Goal: Find specific fact: Find specific fact

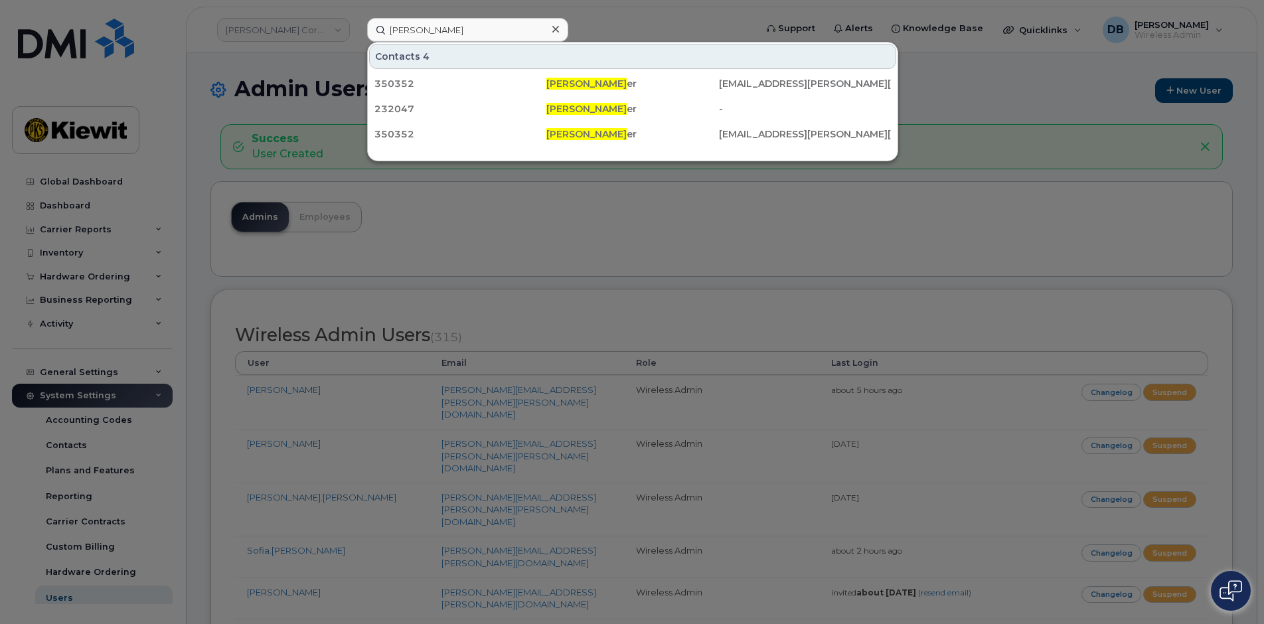
drag, startPoint x: 475, startPoint y: 33, endPoint x: 321, endPoint y: 13, distance: 155.9
click at [357, 18] on div "david loeffl Contacts 4 350352 David Loeffl er TIG.LOEFFLER@KIEWIT.COM 232047 D…" at bounding box center [557, 30] width 401 height 24
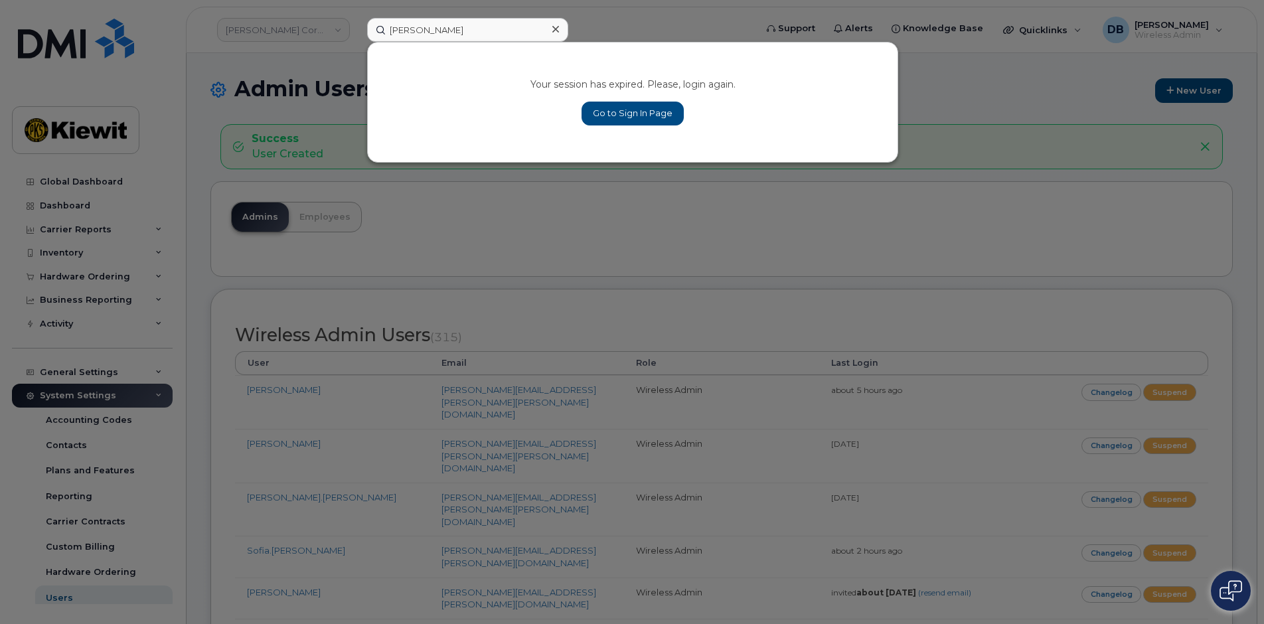
type input "Kim mcmi"
click at [627, 115] on link "Go to Sign In Page" at bounding box center [633, 114] width 102 height 24
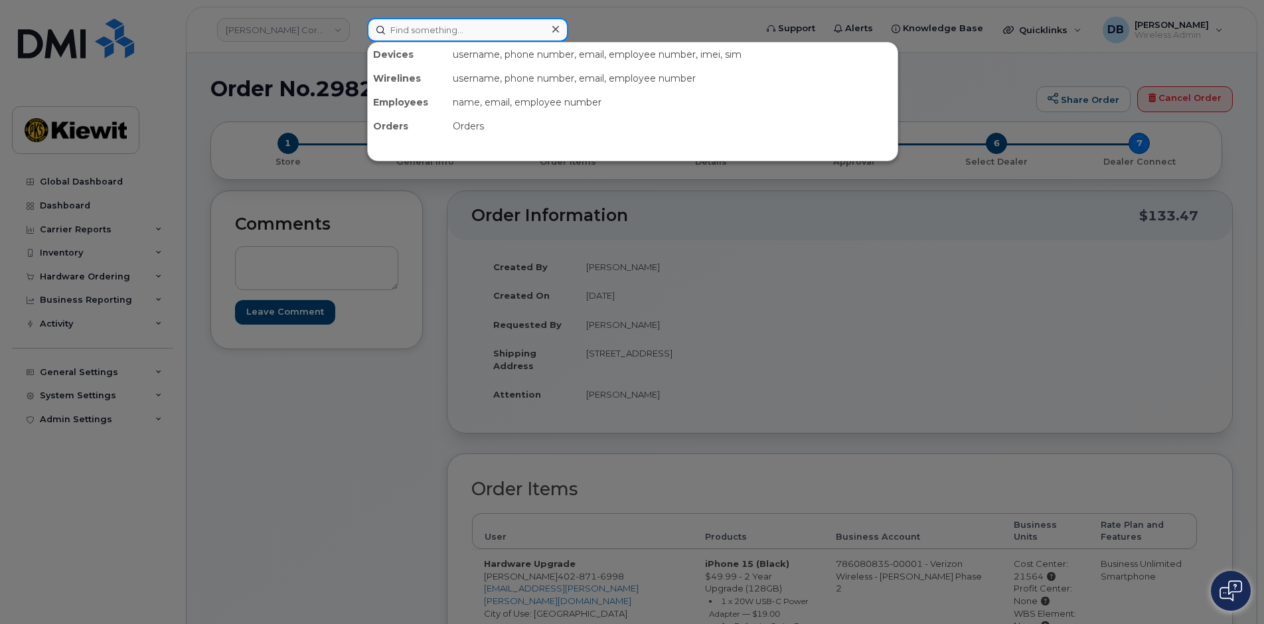
drag, startPoint x: 432, startPoint y: 30, endPoint x: 422, endPoint y: 34, distance: 10.1
click at [432, 30] on input at bounding box center [467, 30] width 201 height 24
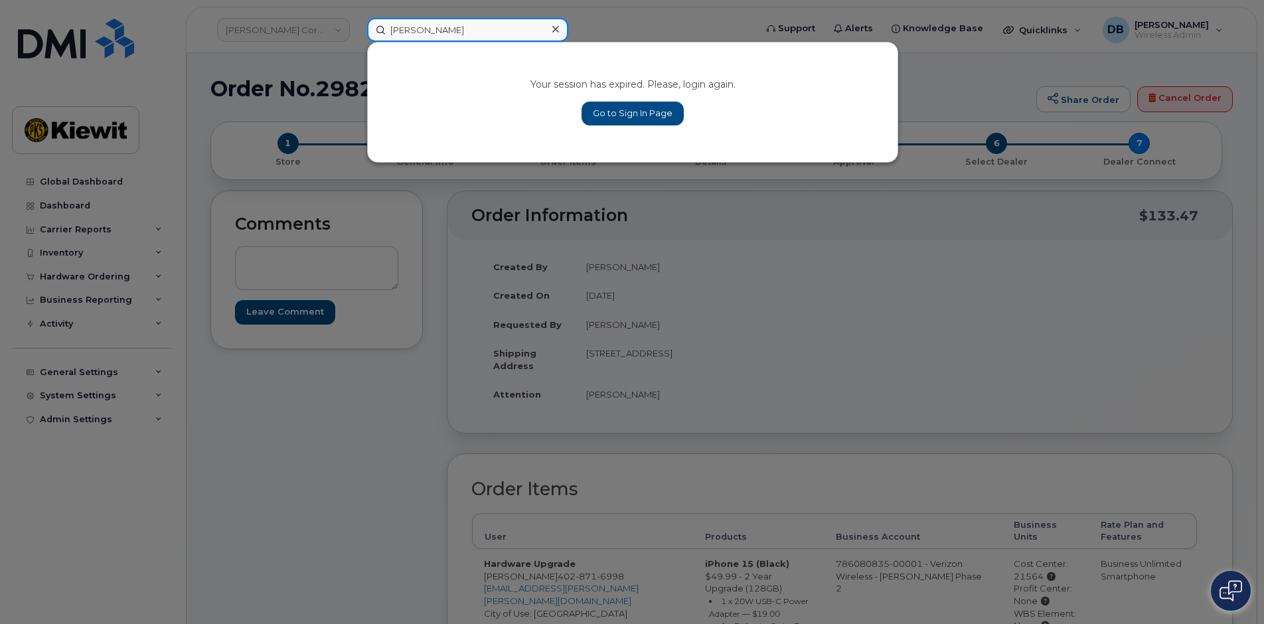
type input "kim mcmi"
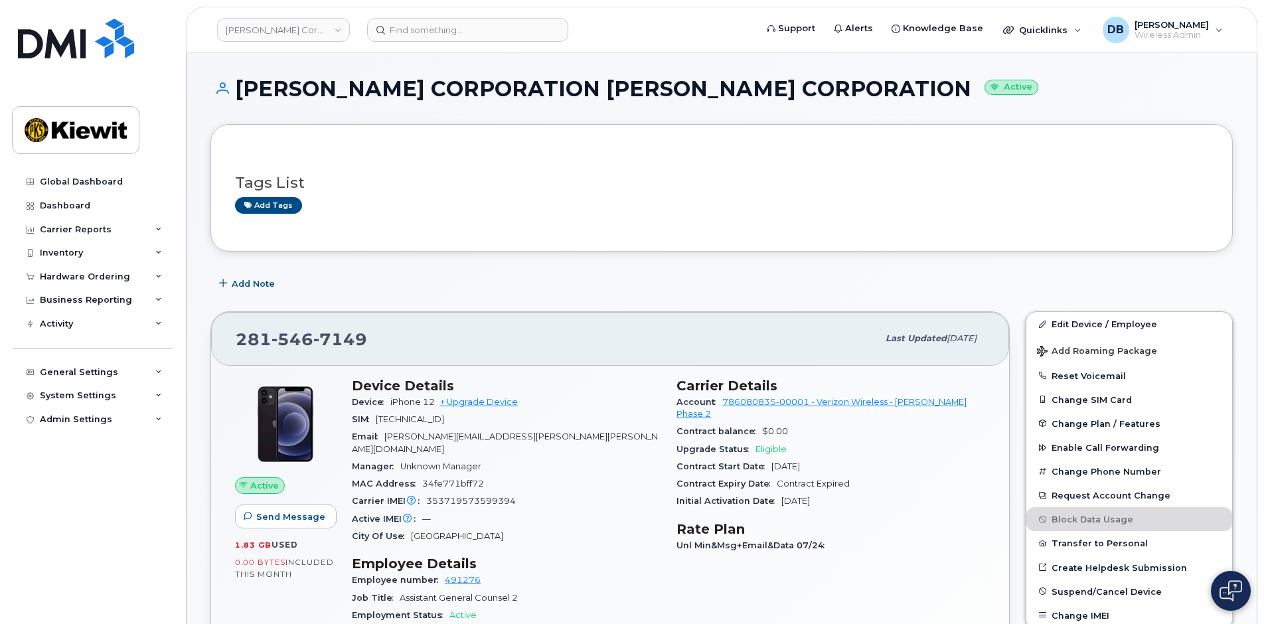
scroll to position [133, 0]
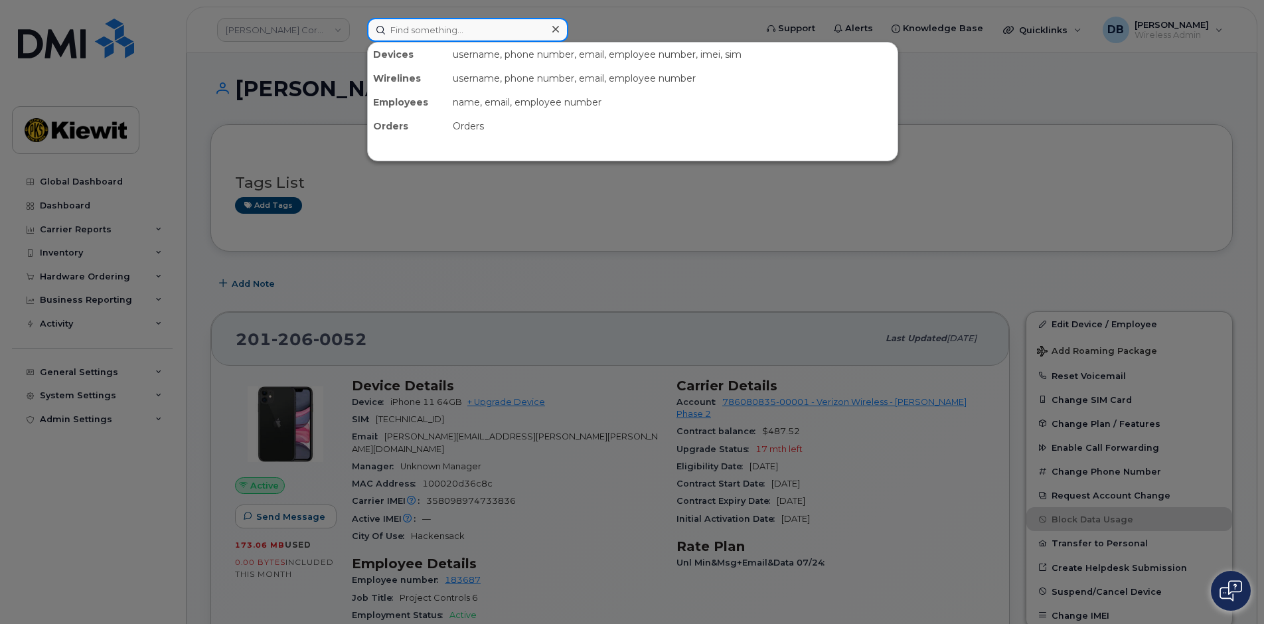
click at [399, 35] on input at bounding box center [467, 30] width 201 height 24
type input "kim"
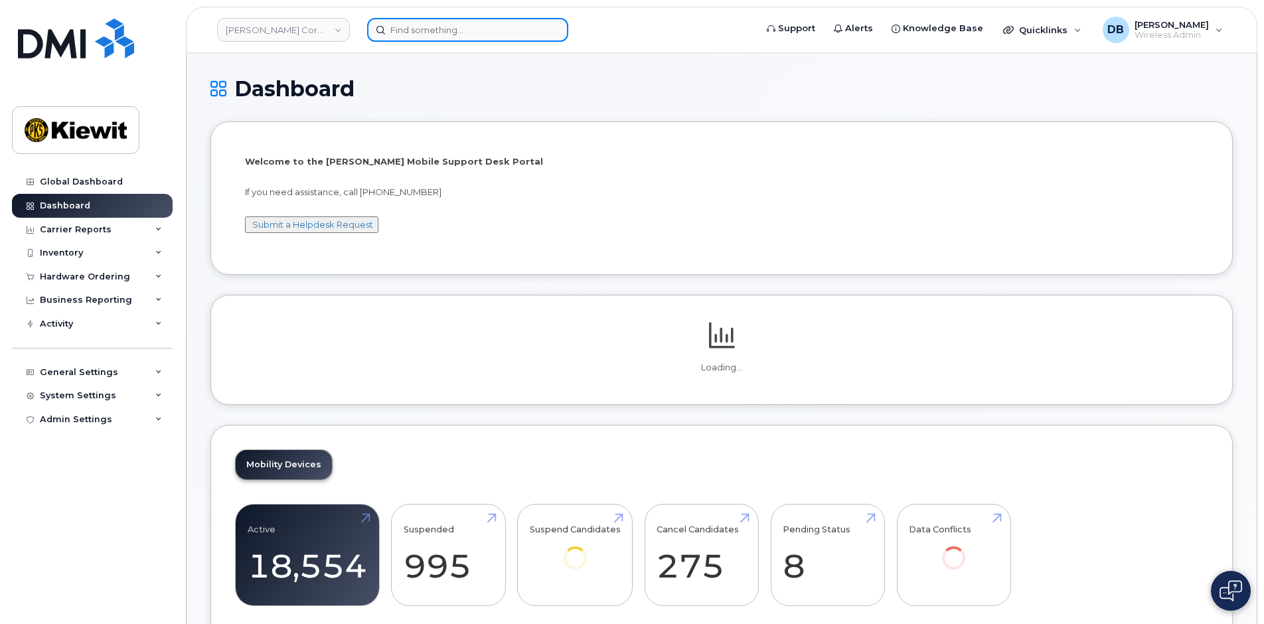
click at [409, 29] on input at bounding box center [467, 30] width 201 height 24
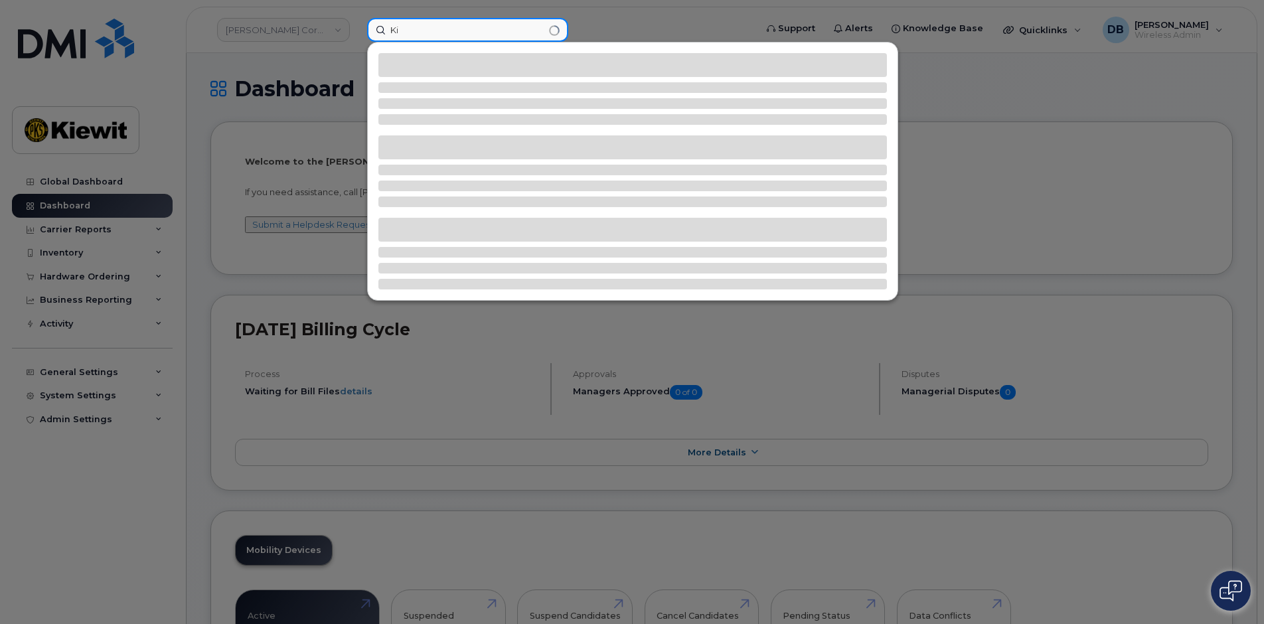
type input "K"
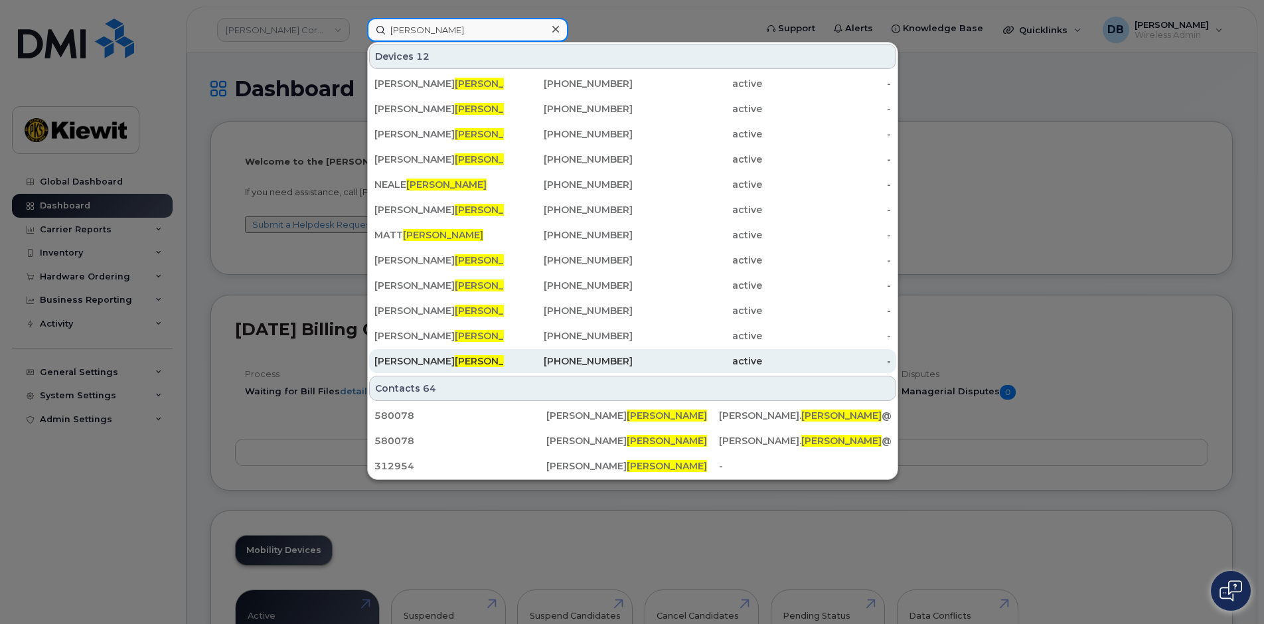
type input "mcmillan"
click at [455, 366] on span "McMillan" at bounding box center [495, 361] width 80 height 12
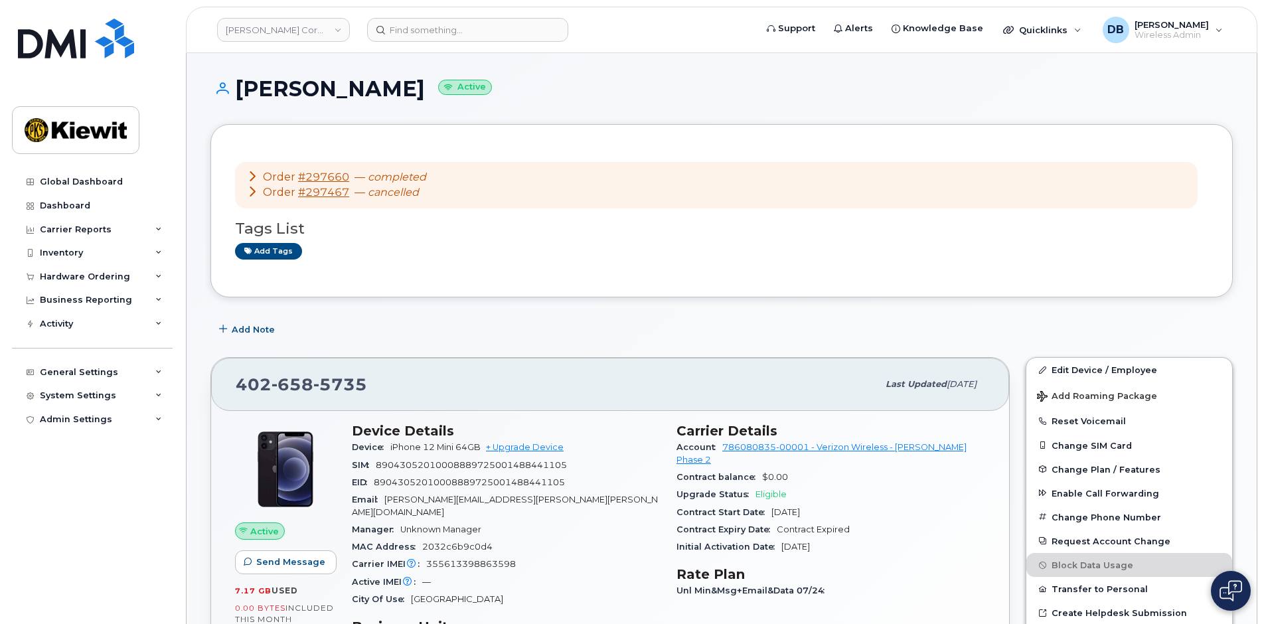
scroll to position [199, 0]
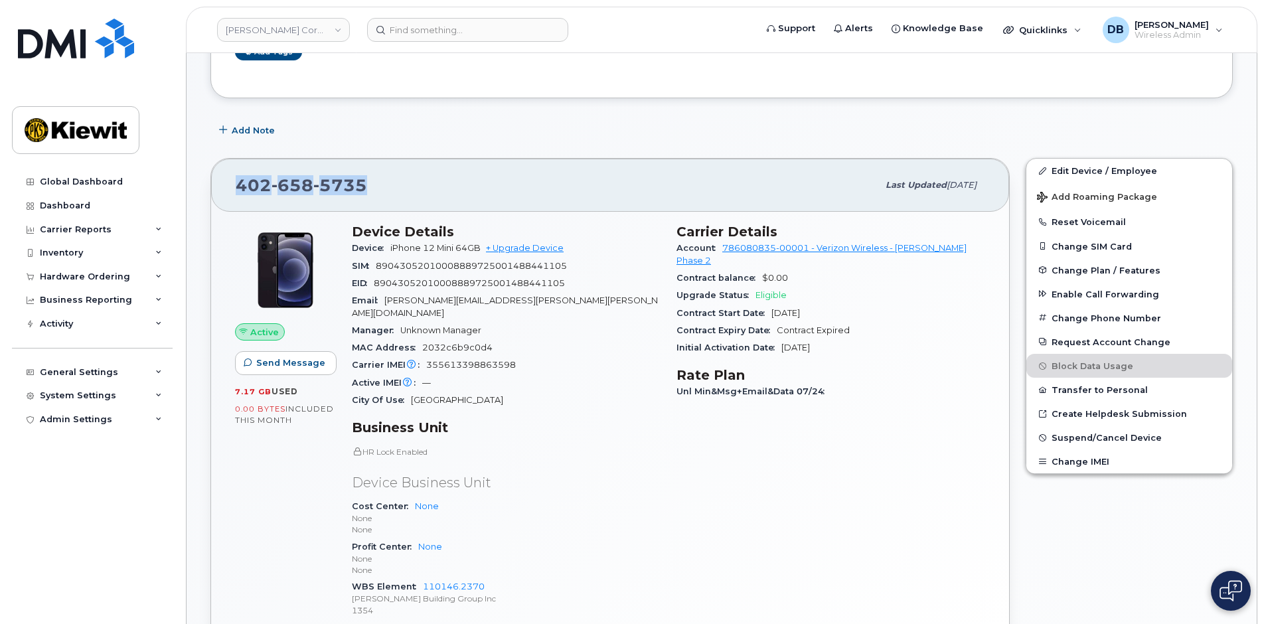
drag, startPoint x: 367, startPoint y: 189, endPoint x: 214, endPoint y: 175, distance: 154.1
click at [214, 175] on div "402 658 5735 Last updated Aug 09, 2025" at bounding box center [610, 185] width 798 height 53
copy span "402 658 5735"
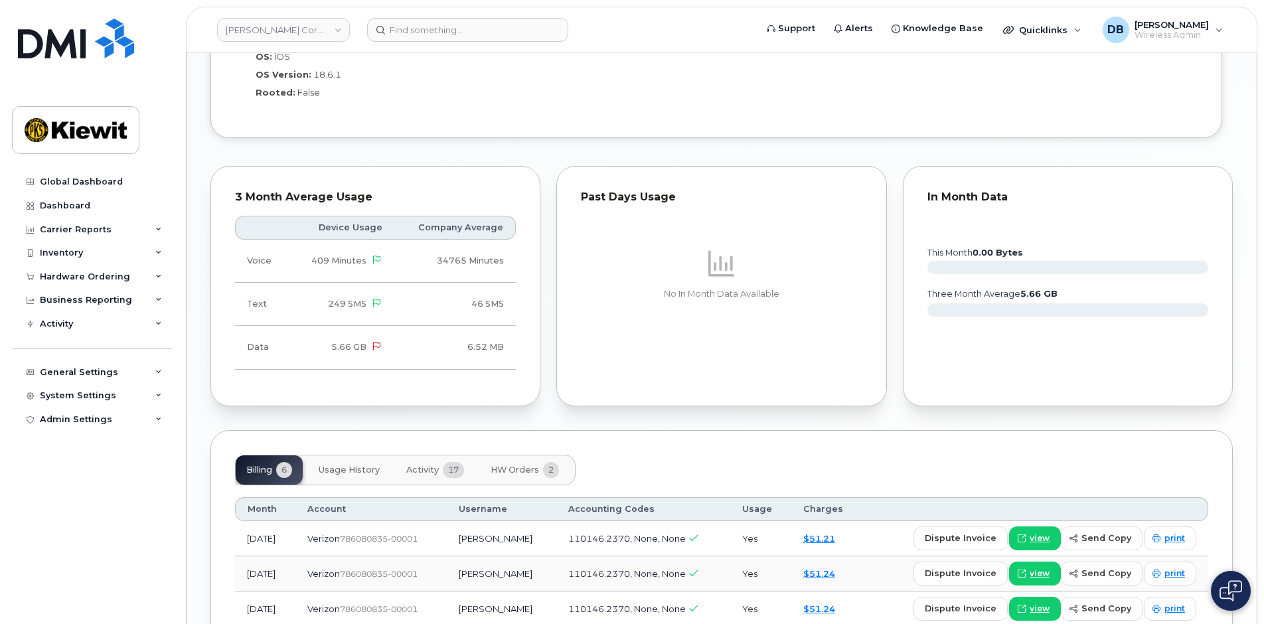
scroll to position [1205, 0]
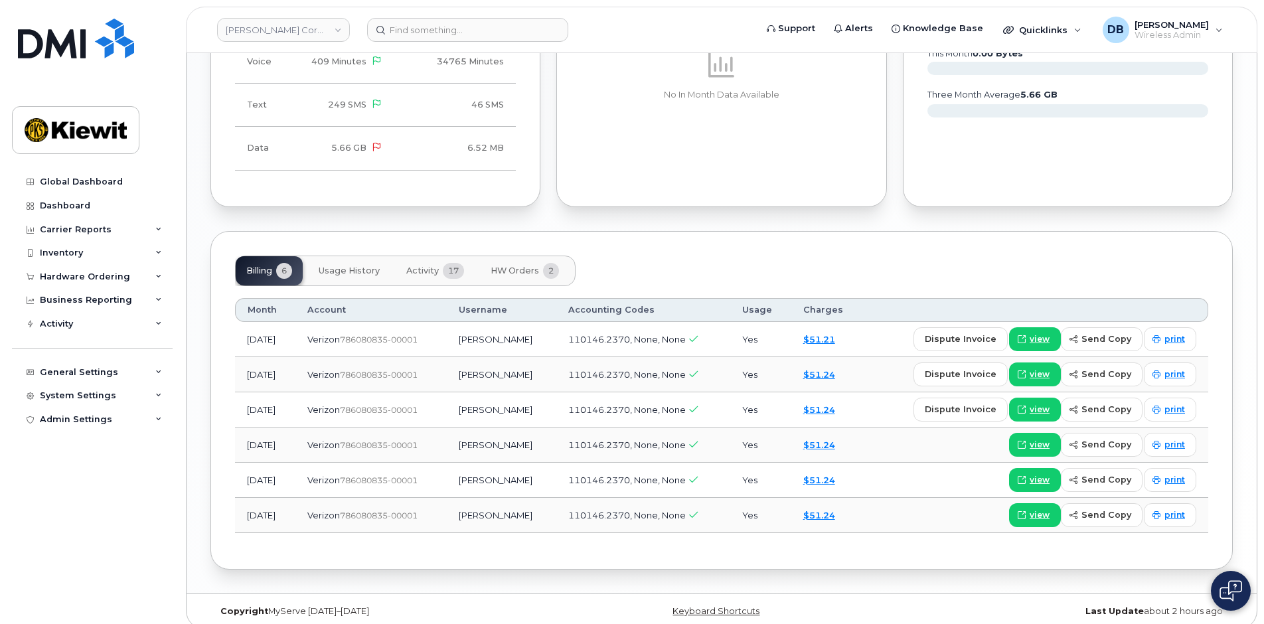
click at [529, 266] on span "HW Orders" at bounding box center [515, 271] width 48 height 11
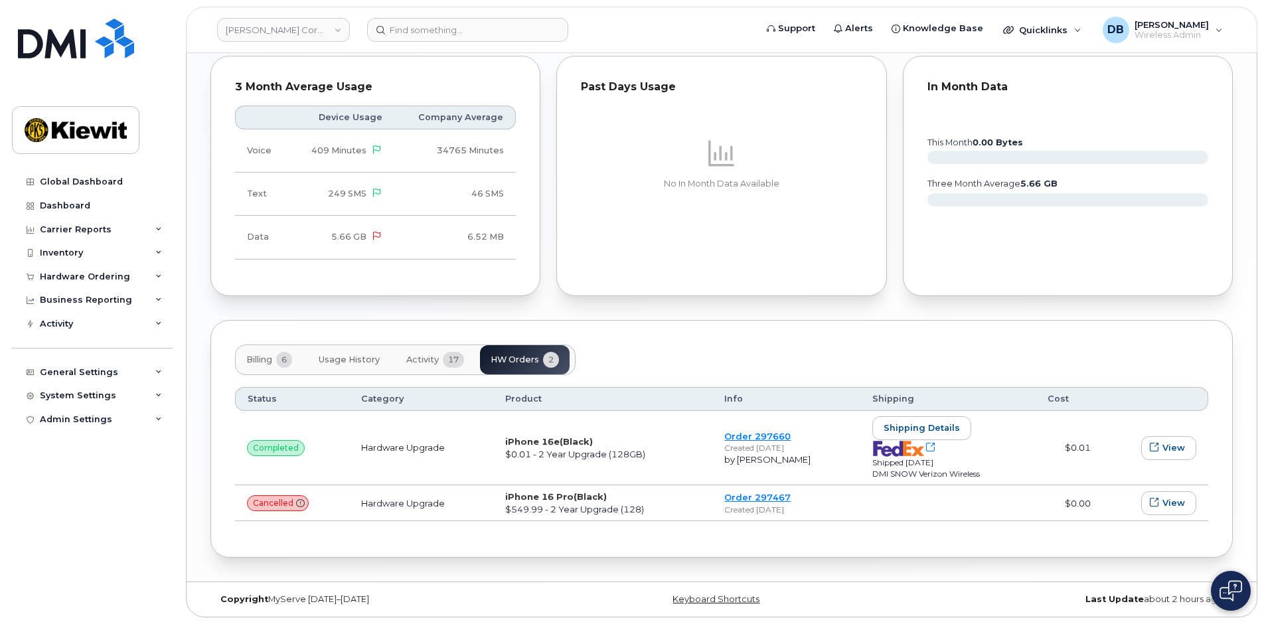
scroll to position [1104, 0]
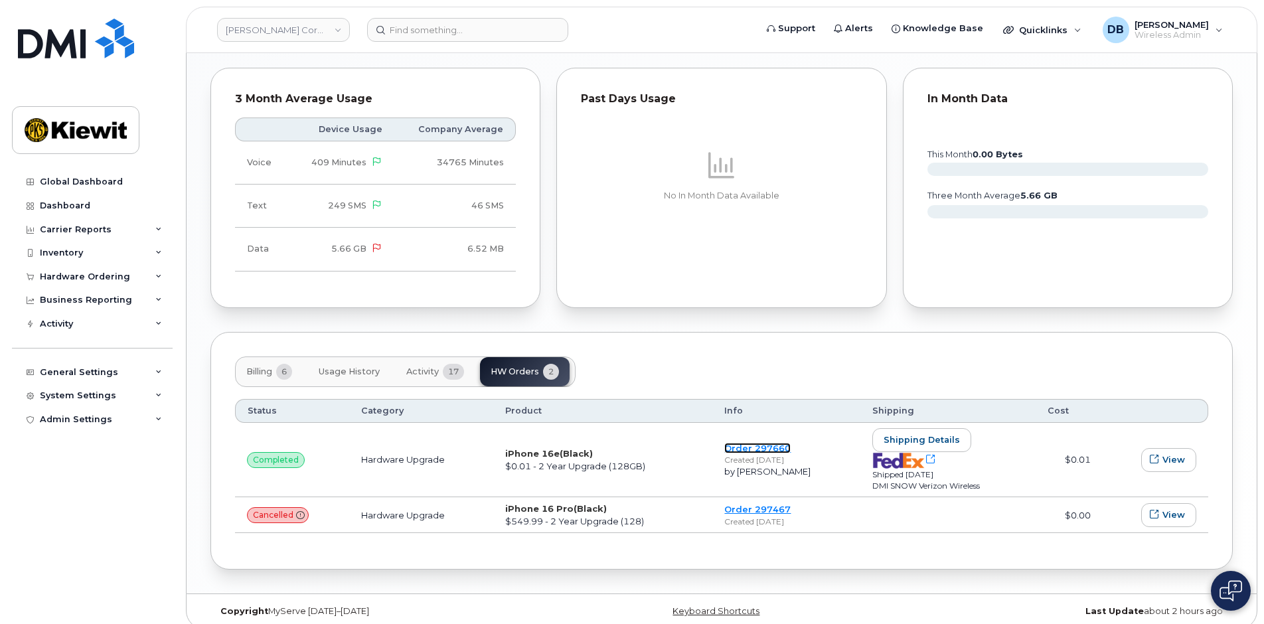
click at [760, 443] on link "Order 297660" at bounding box center [757, 448] width 66 height 11
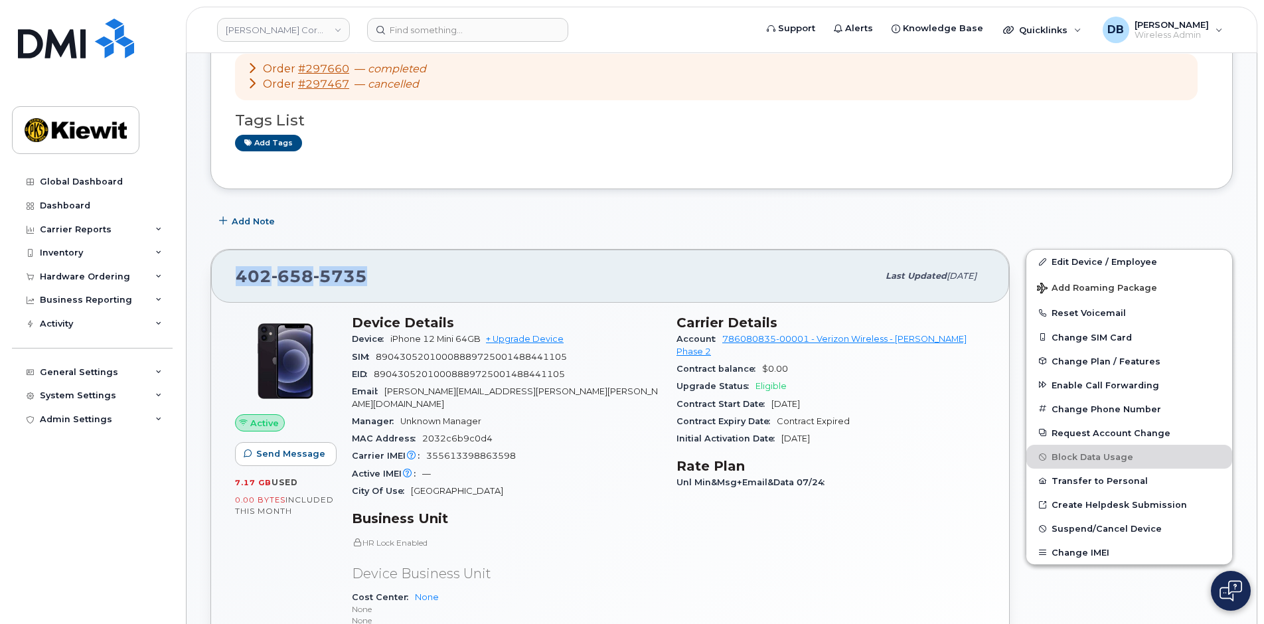
scroll to position [0, 0]
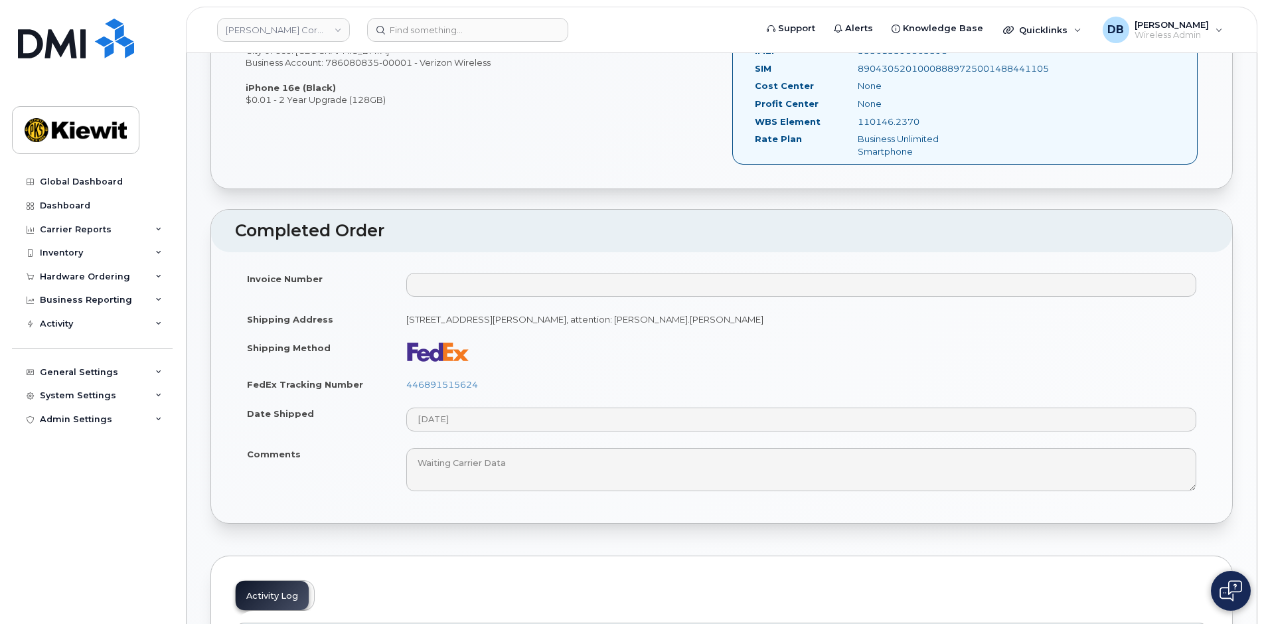
scroll to position [730, 0]
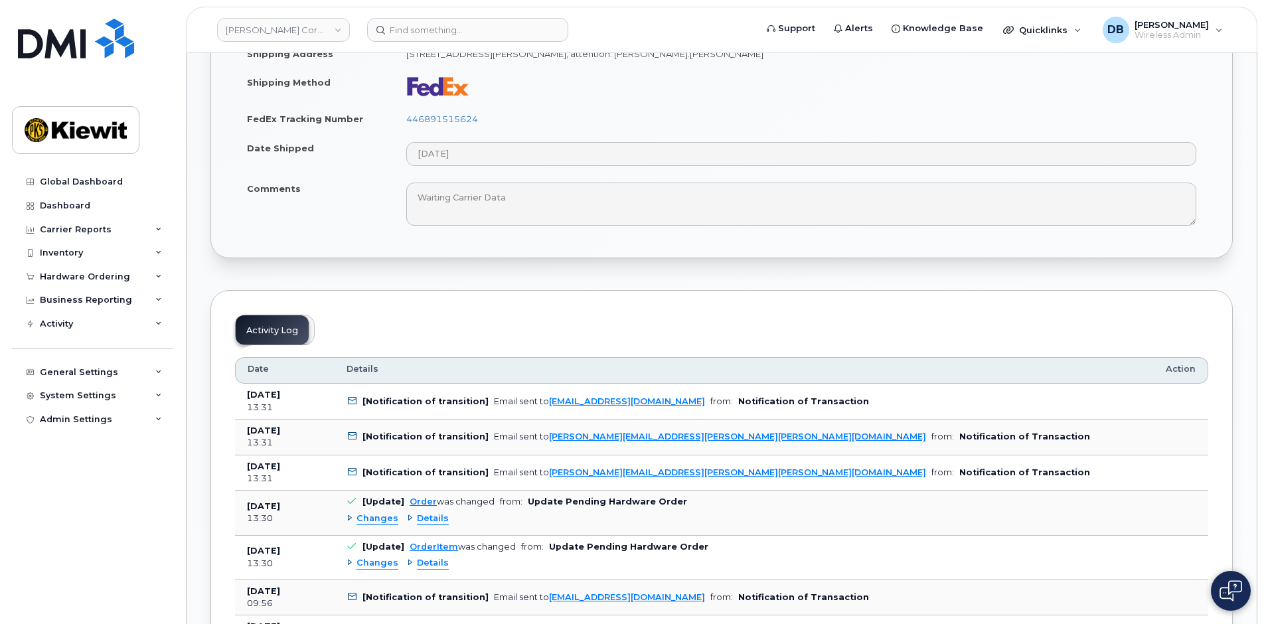
click at [411, 515] on div "Details" at bounding box center [428, 519] width 42 height 13
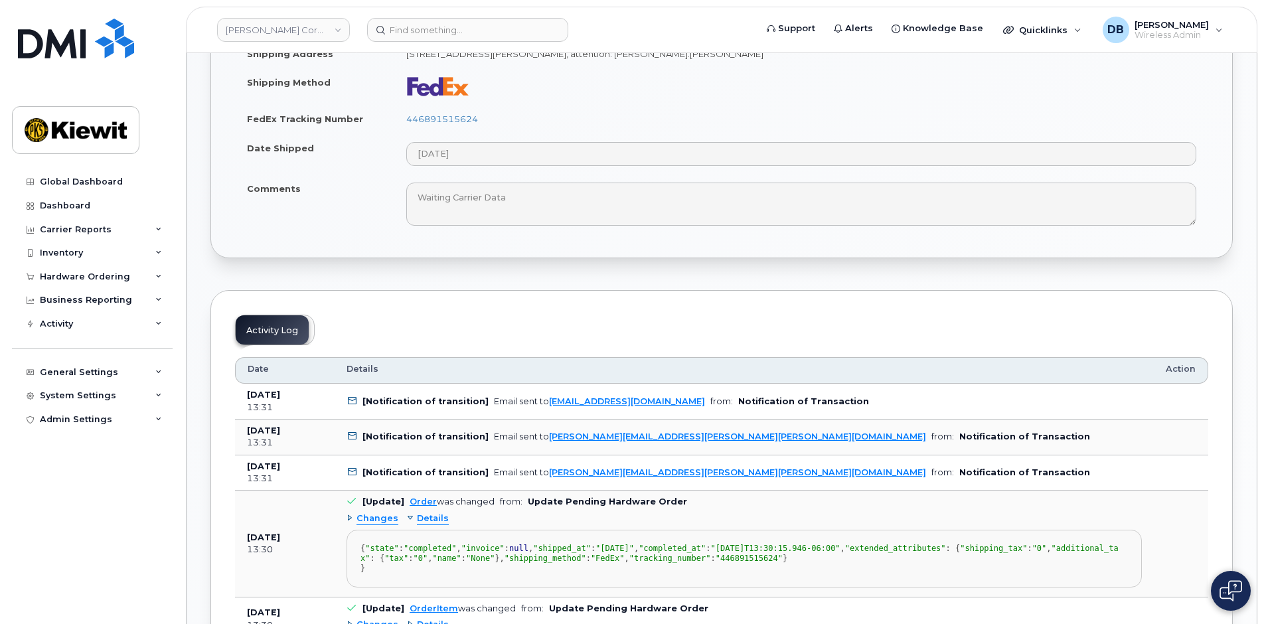
scroll to position [996, 0]
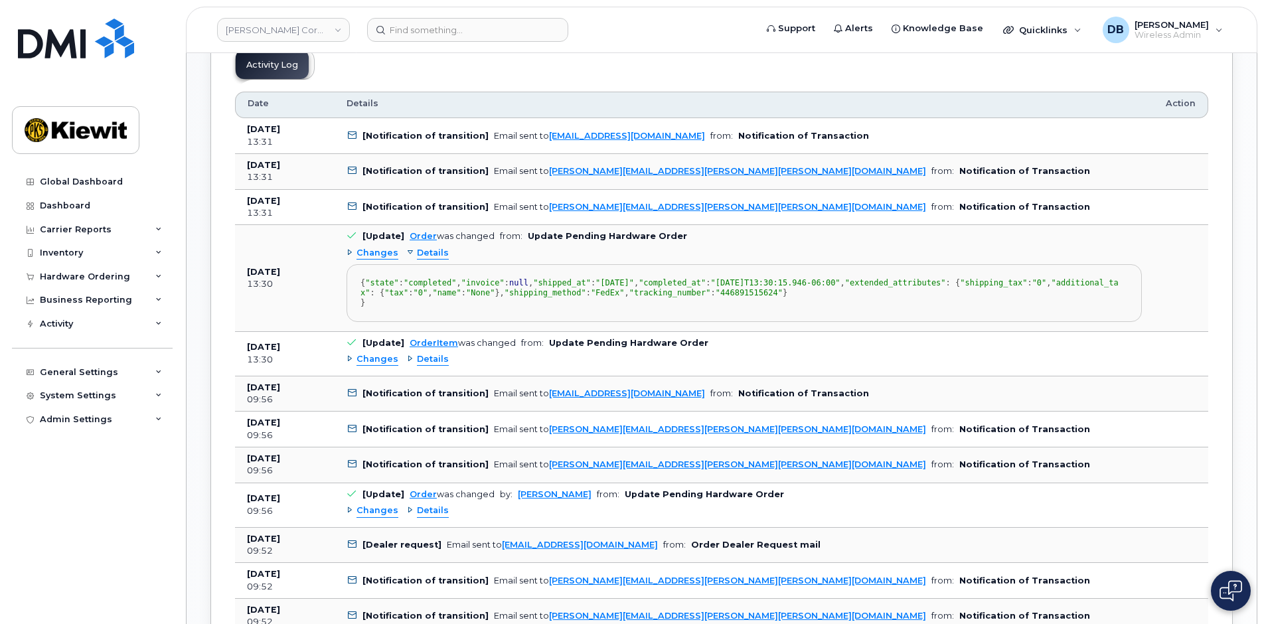
click at [430, 366] on span "Details" at bounding box center [433, 359] width 32 height 13
